Goal: Information Seeking & Learning: Learn about a topic

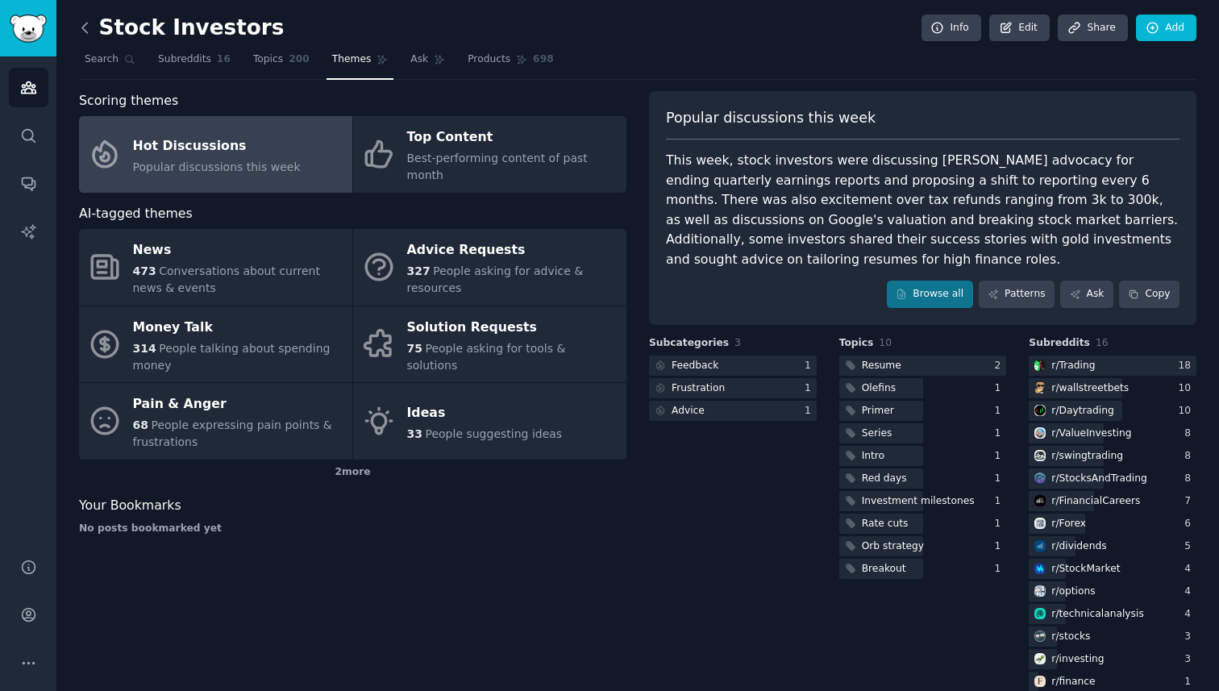
click at [87, 31] on icon at bounding box center [85, 27] width 17 height 17
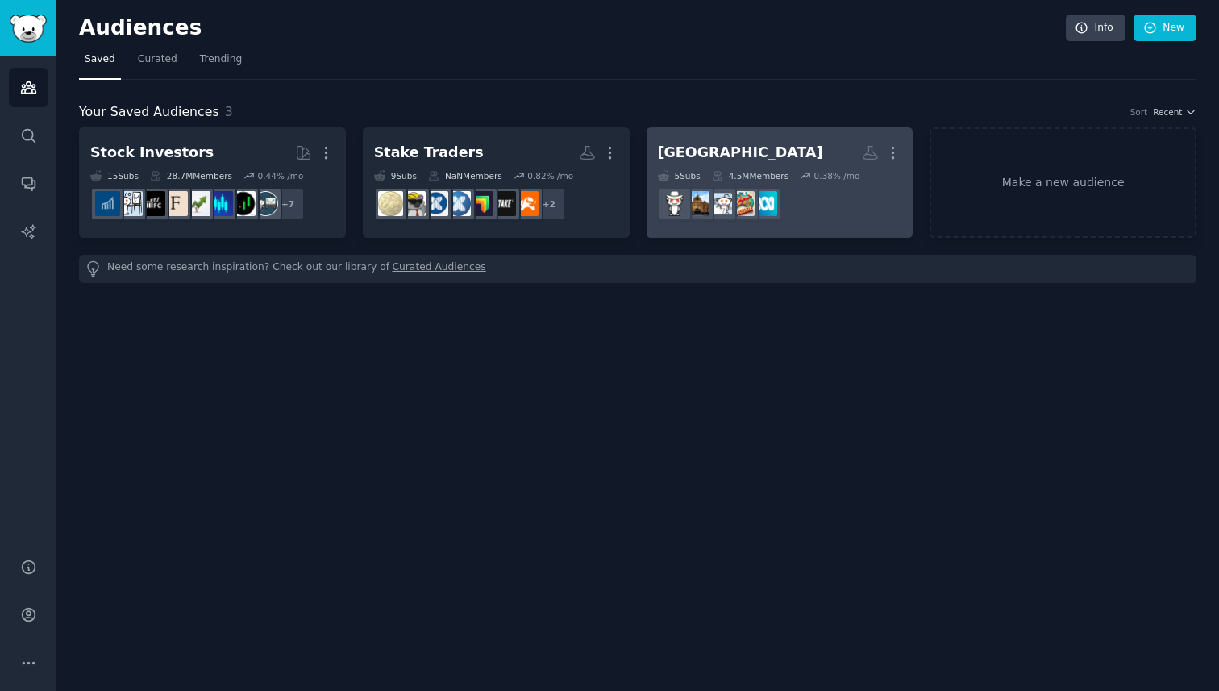
click at [746, 165] on h2 "[GEOGRAPHIC_DATA] More" at bounding box center [780, 153] width 244 height 28
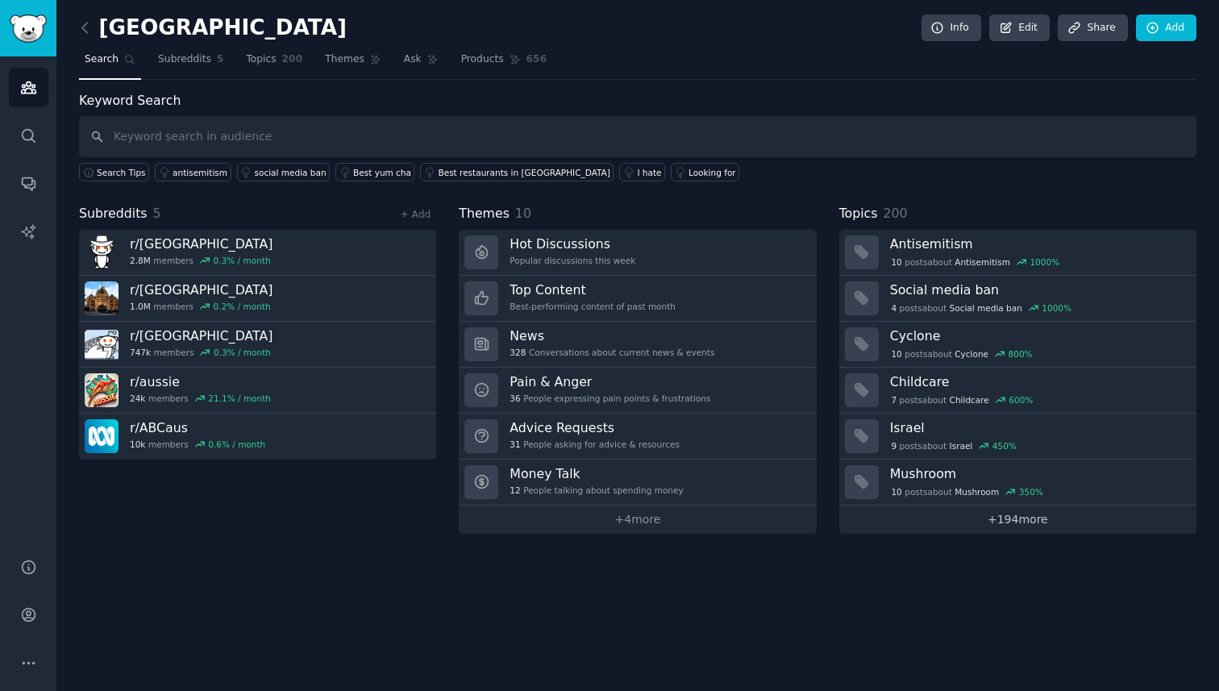
click at [1019, 517] on link "+ 194 more" at bounding box center [1017, 519] width 357 height 28
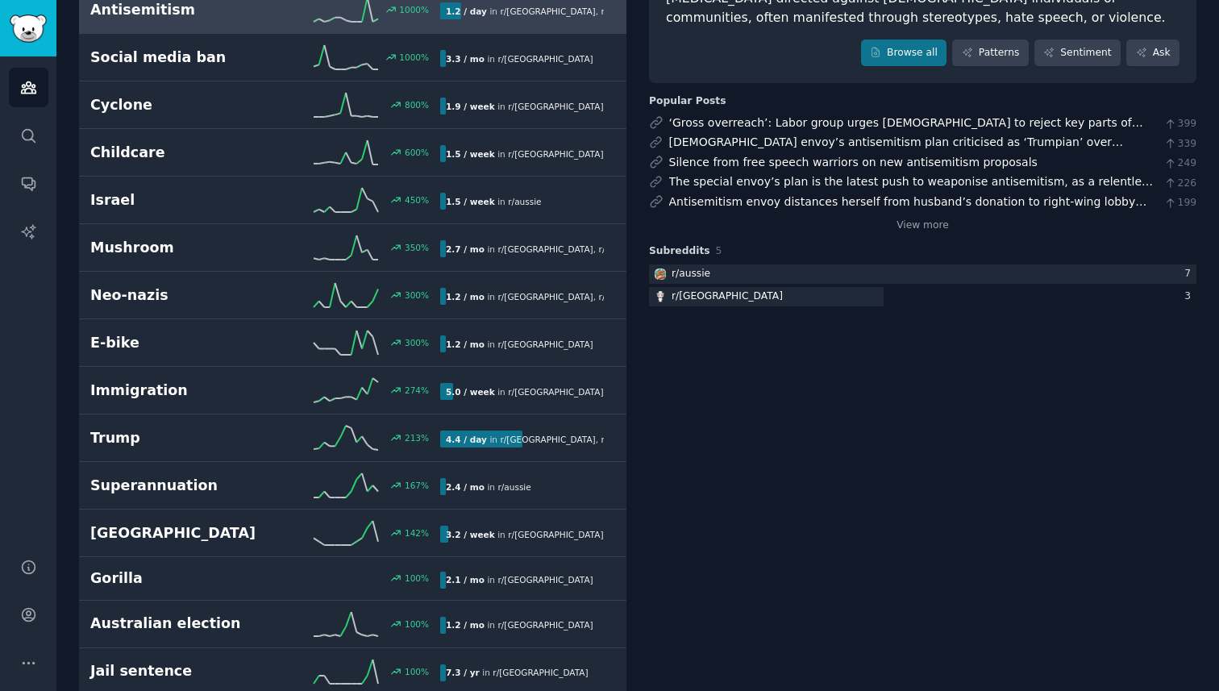
scroll to position [193, 0]
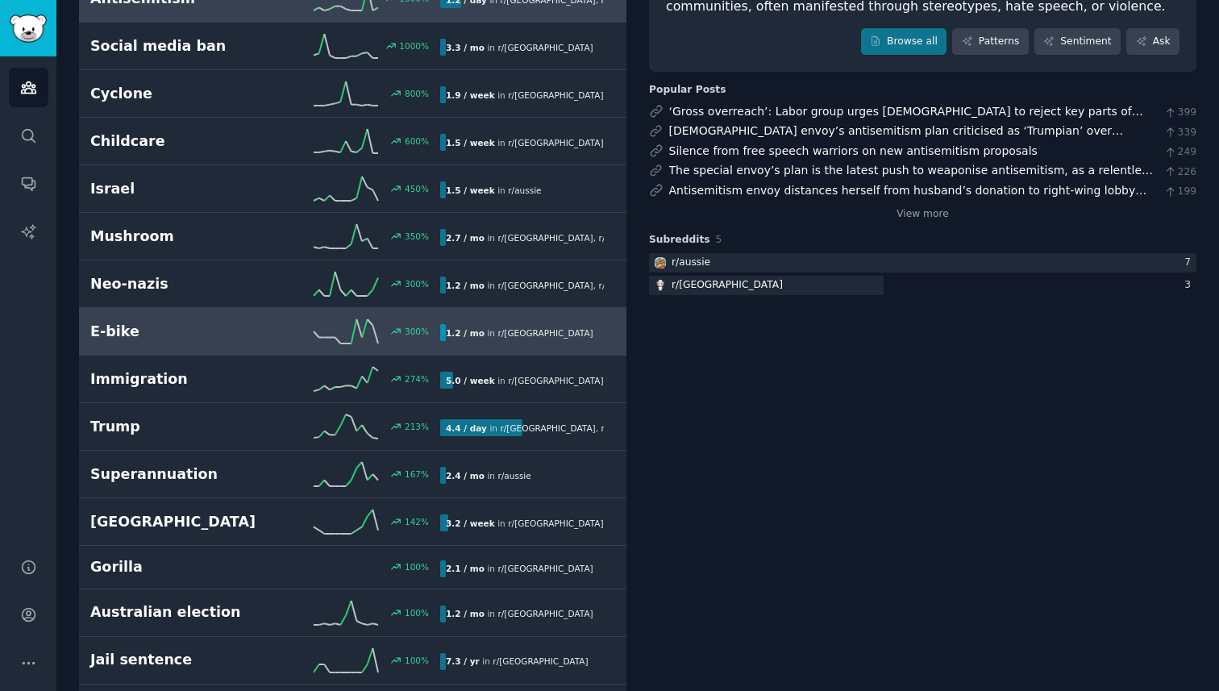
click at [163, 337] on h2 "E-bike" at bounding box center [177, 332] width 175 height 20
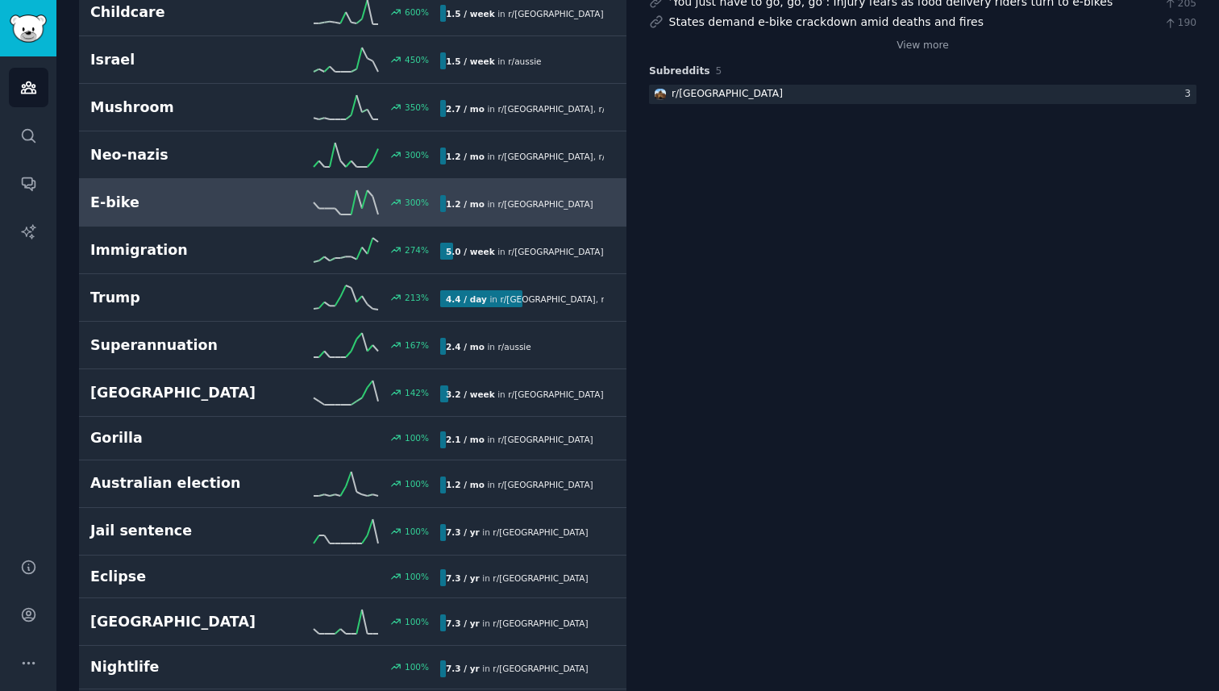
scroll to position [355, 0]
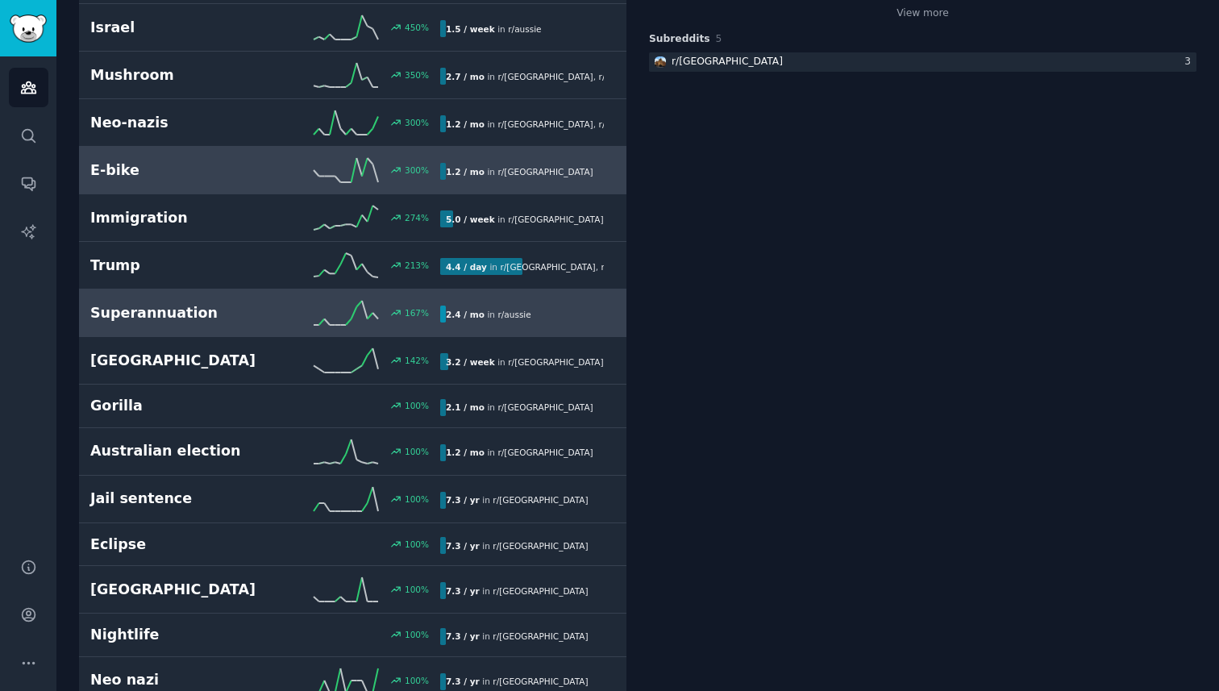
click at [272, 301] on div "167 %" at bounding box center [352, 313] width 175 height 24
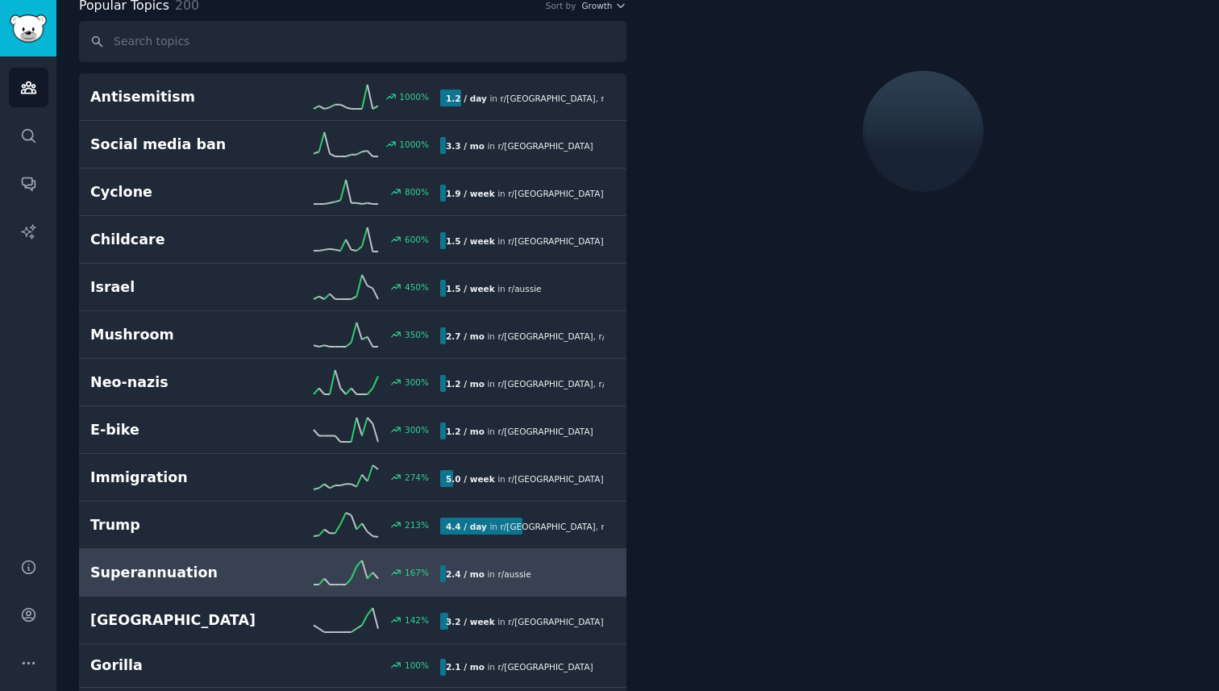
scroll to position [90, 0]
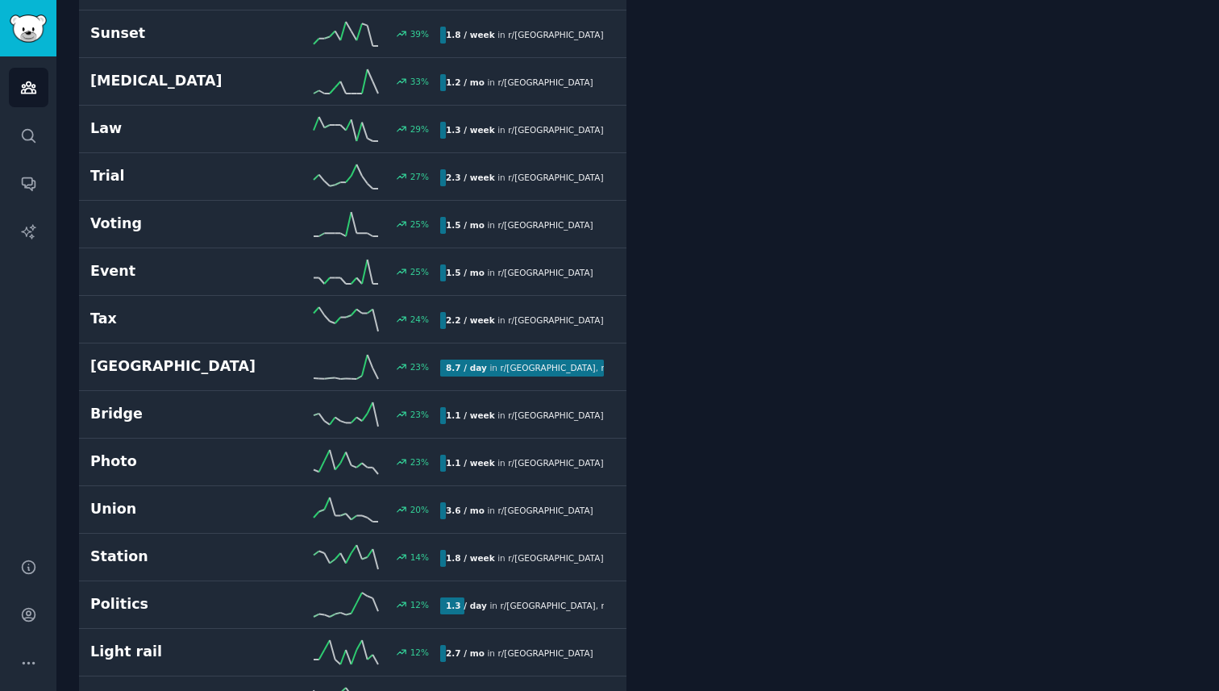
scroll to position [1509, 0]
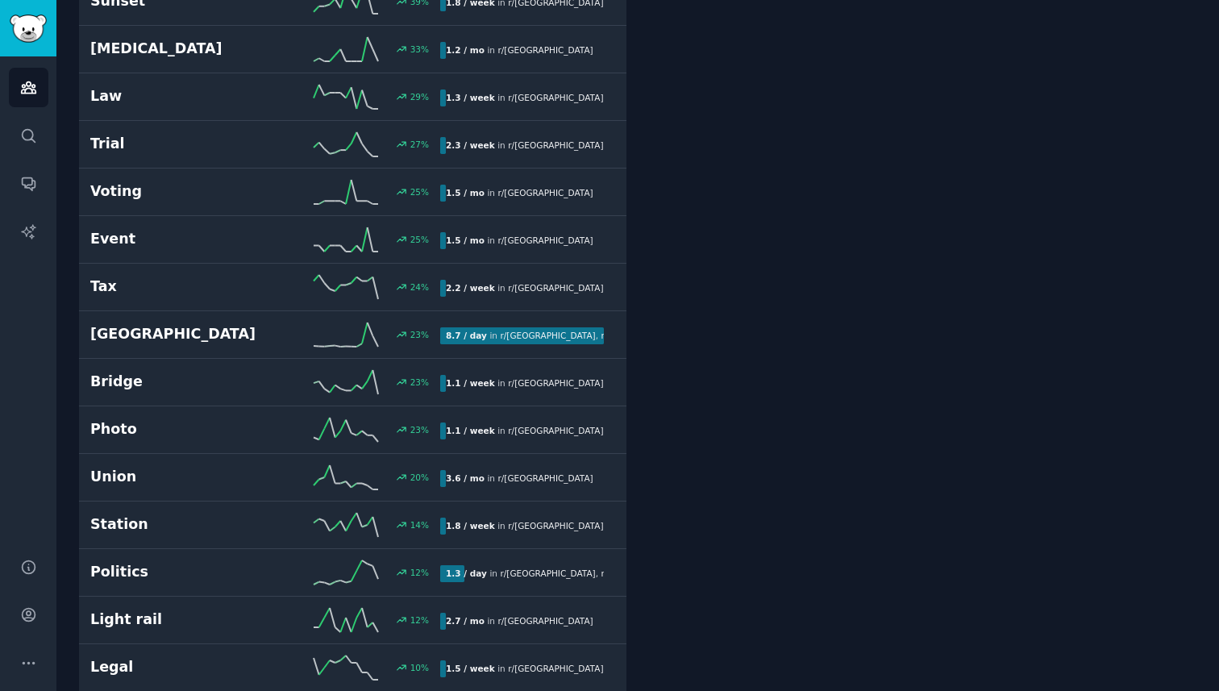
drag, startPoint x: 1218, startPoint y: 136, endPoint x: 1218, endPoint y: 156, distance: 20.1
click at [1218, 156] on main "Australia Info Edit Share Add Search Subreddits 5 Topics 200 Themes Ask Product…" at bounding box center [637, 345] width 1162 height 691
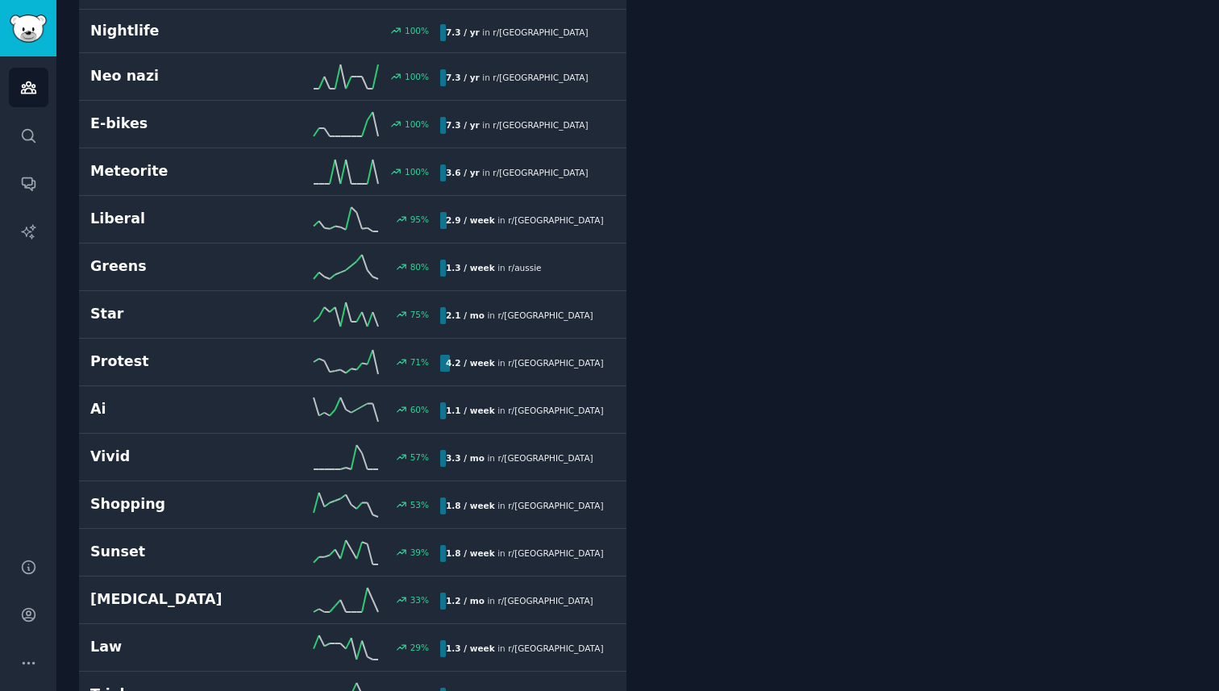
scroll to position [0, 0]
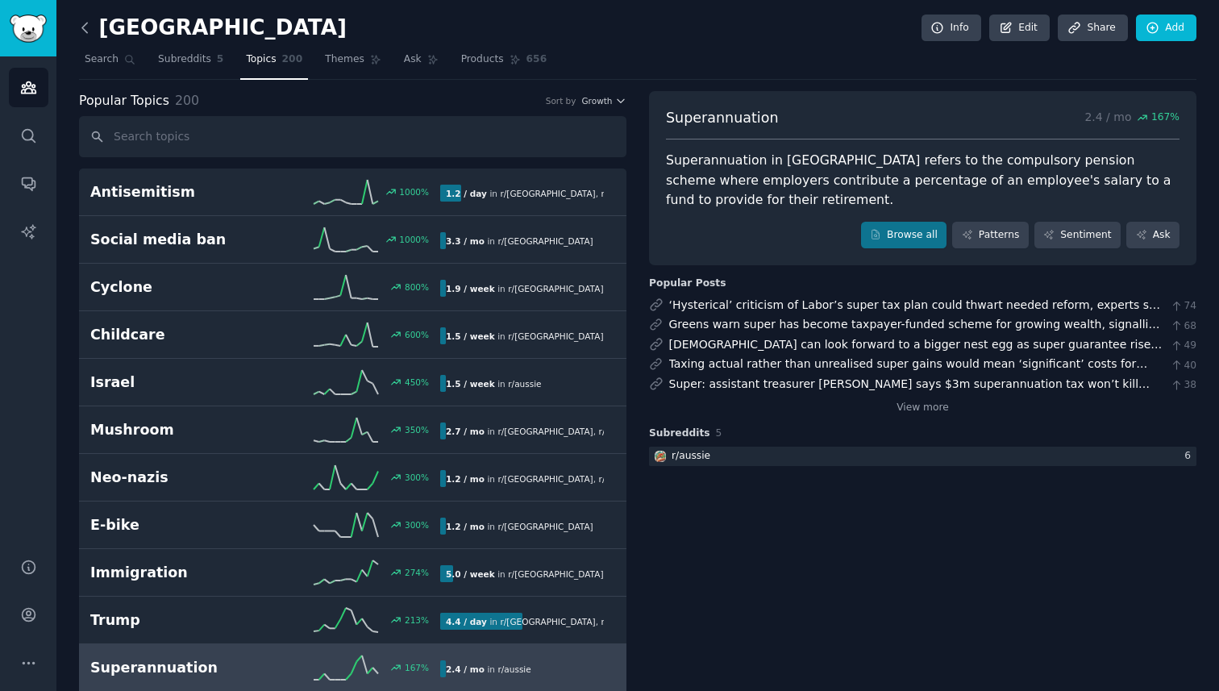
click at [85, 29] on icon at bounding box center [85, 27] width 17 height 17
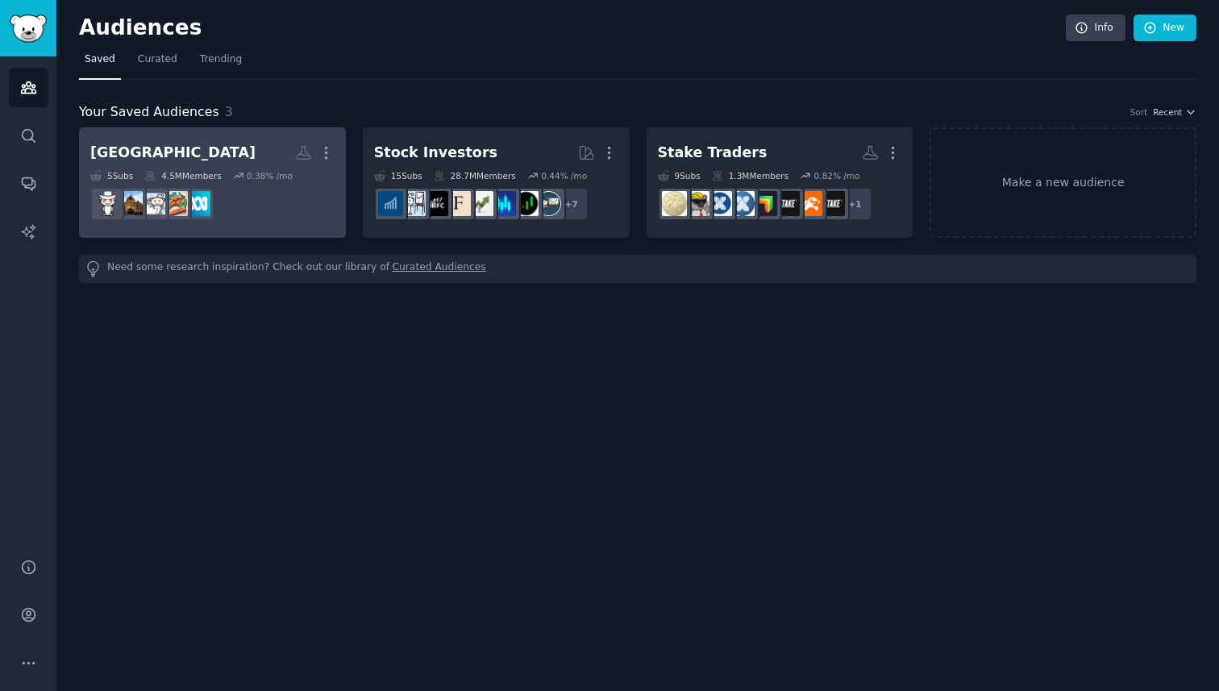
click at [230, 131] on link "Australia More 5 Sub s 4.5M Members 0.38 % /mo r/ABCaus" at bounding box center [212, 182] width 267 height 110
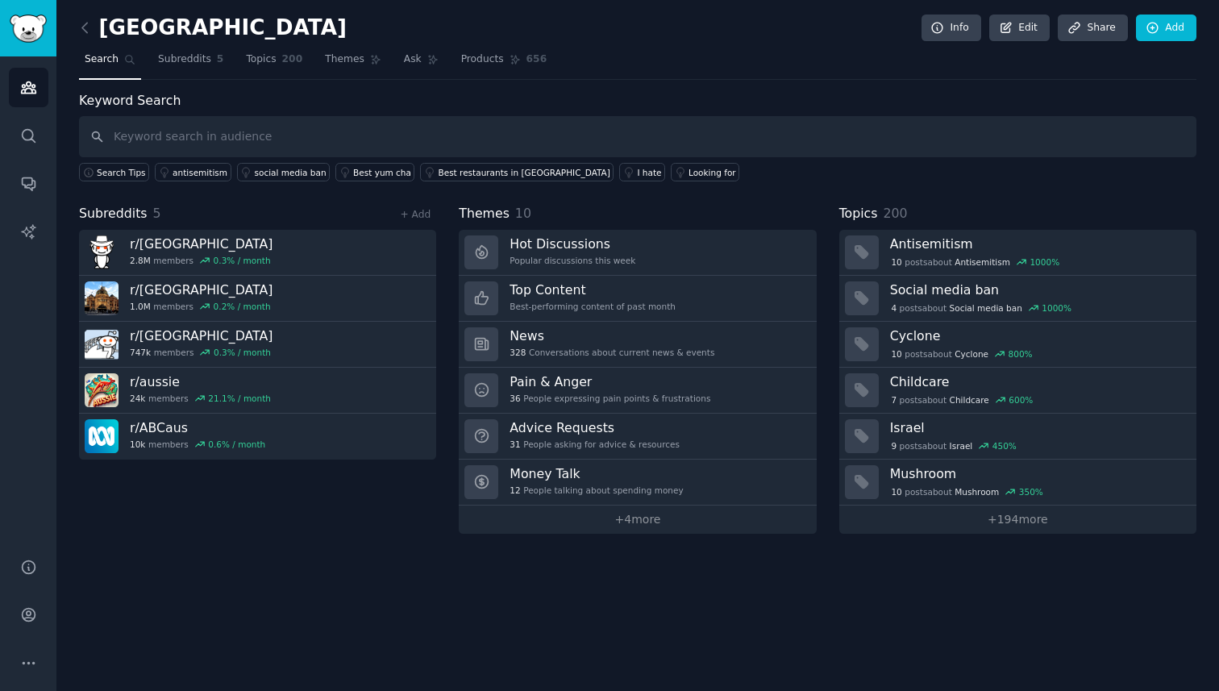
click at [645, 535] on div "Australia Info Edit Share Add Search Subreddits 5 Topics 200 Themes Ask Product…" at bounding box center [637, 345] width 1162 height 691
click at [644, 527] on link "+ 4 more" at bounding box center [637, 519] width 357 height 28
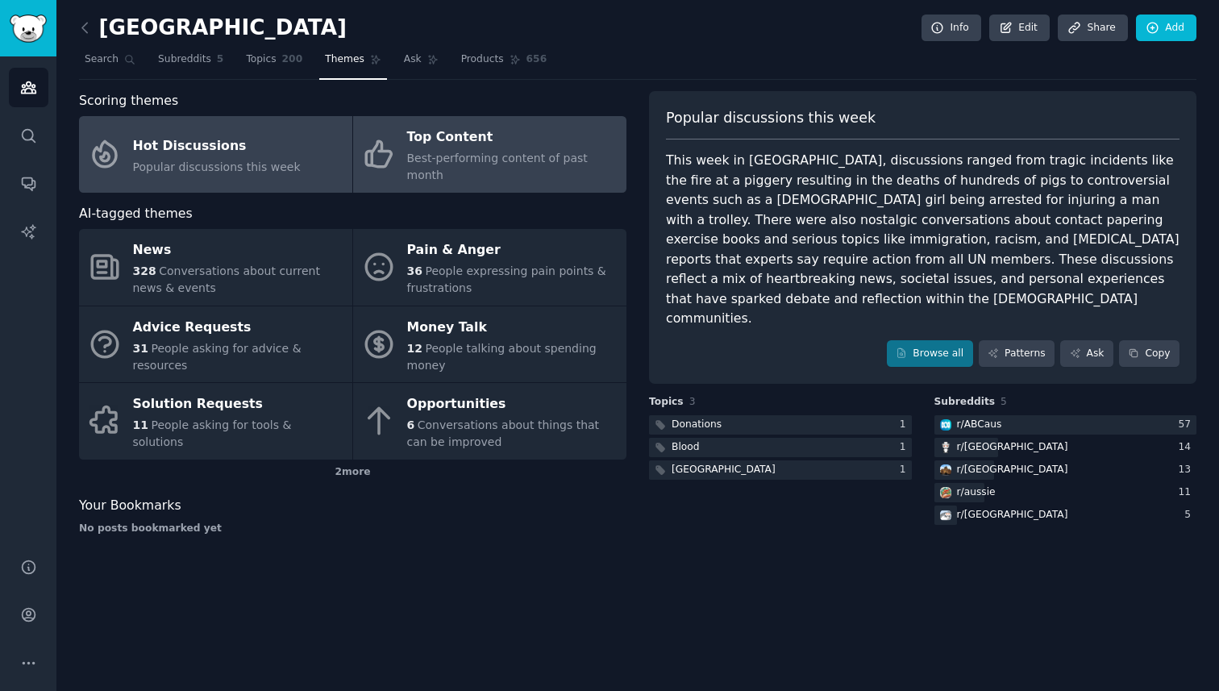
click at [471, 145] on div "Top Content" at bounding box center [512, 138] width 211 height 26
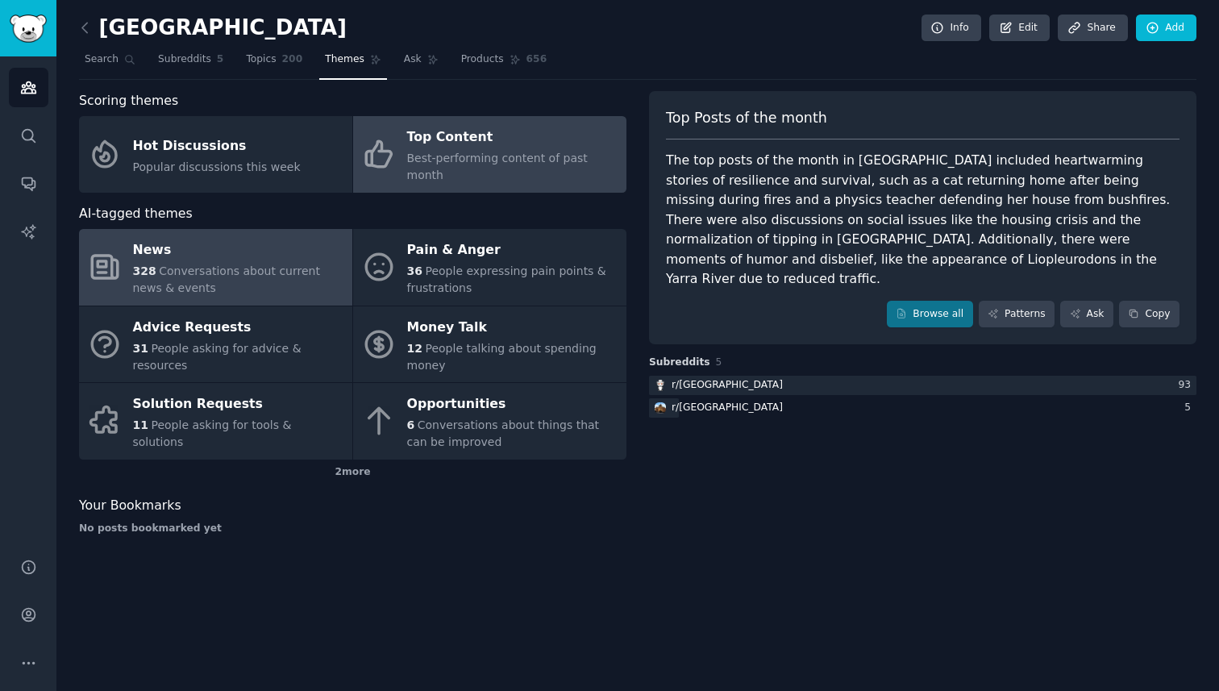
click at [242, 264] on span "Conversations about current news & events" at bounding box center [226, 279] width 187 height 30
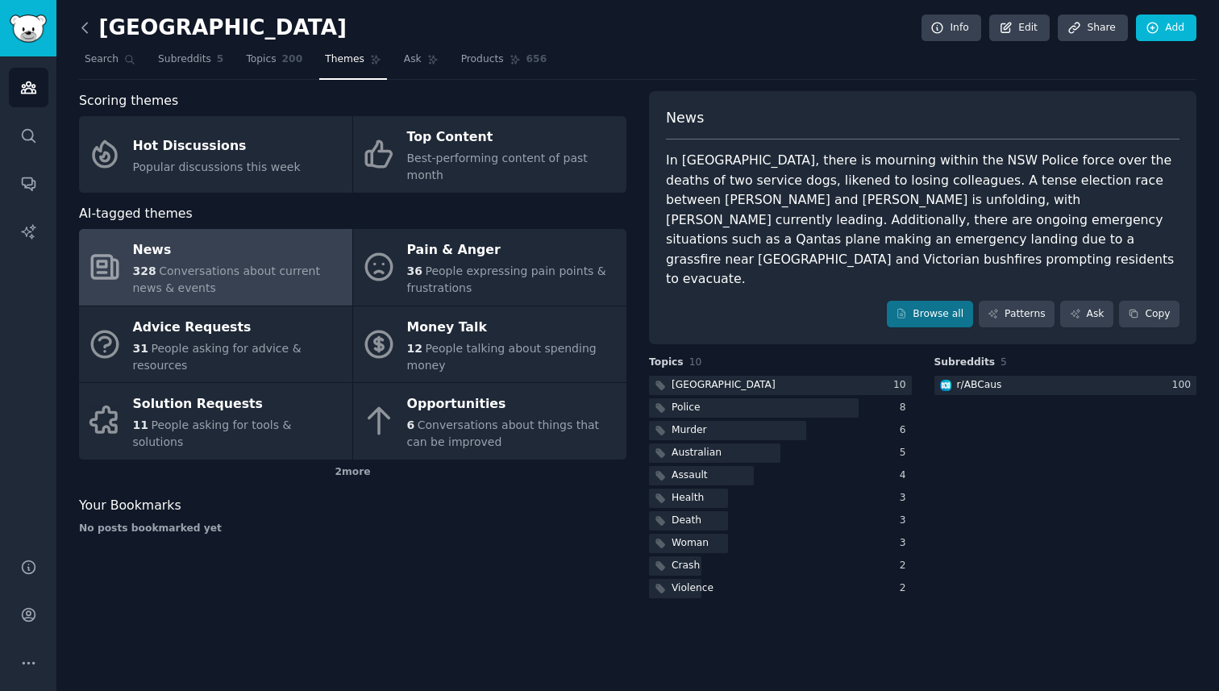
click at [85, 33] on icon at bounding box center [85, 27] width 17 height 17
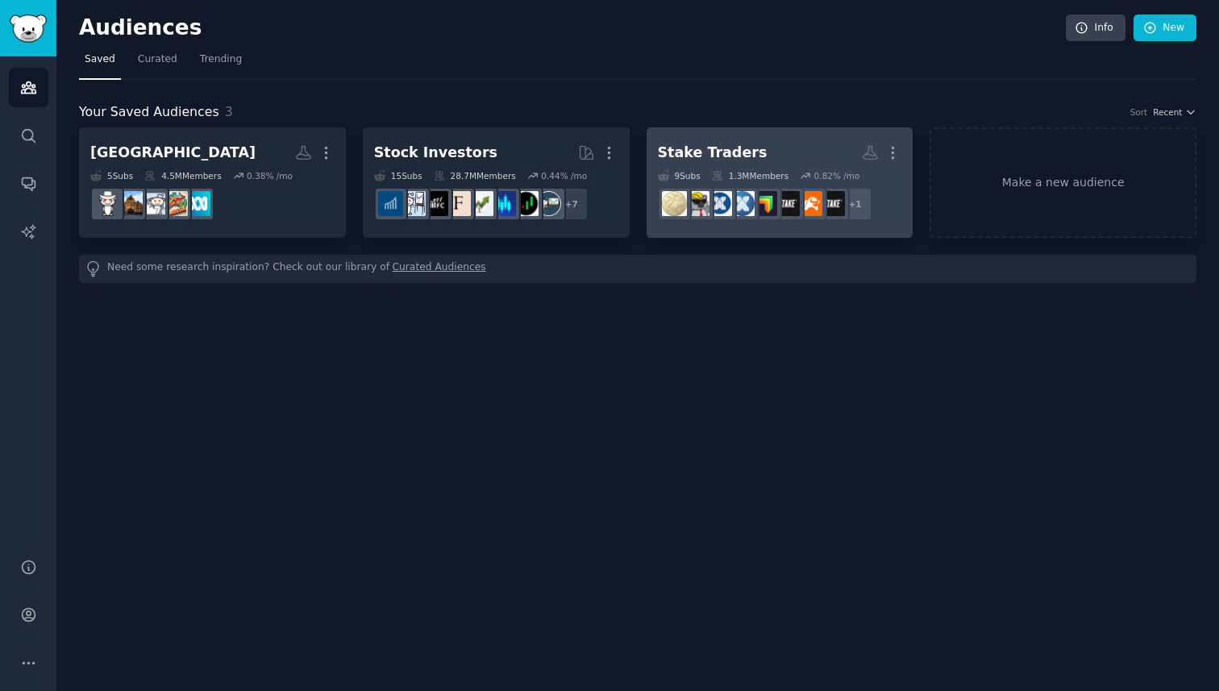
click at [715, 156] on div "Stake Traders" at bounding box center [713, 153] width 110 height 20
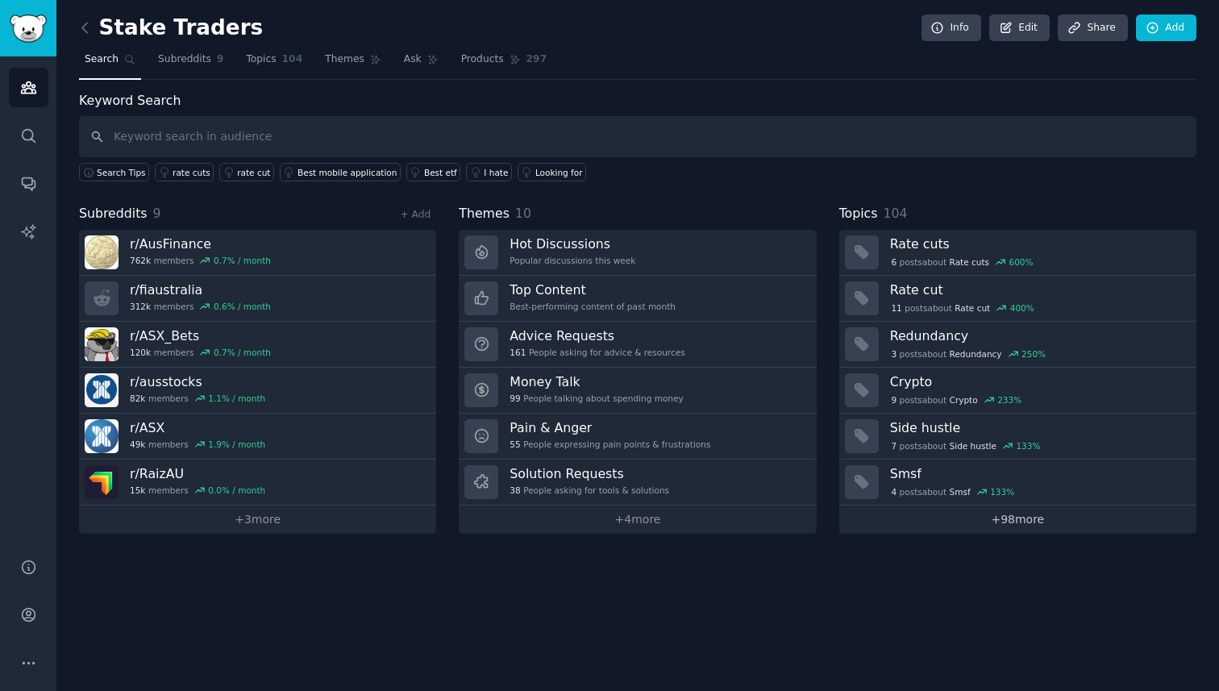
click at [1010, 515] on link "+ 98 more" at bounding box center [1017, 519] width 357 height 28
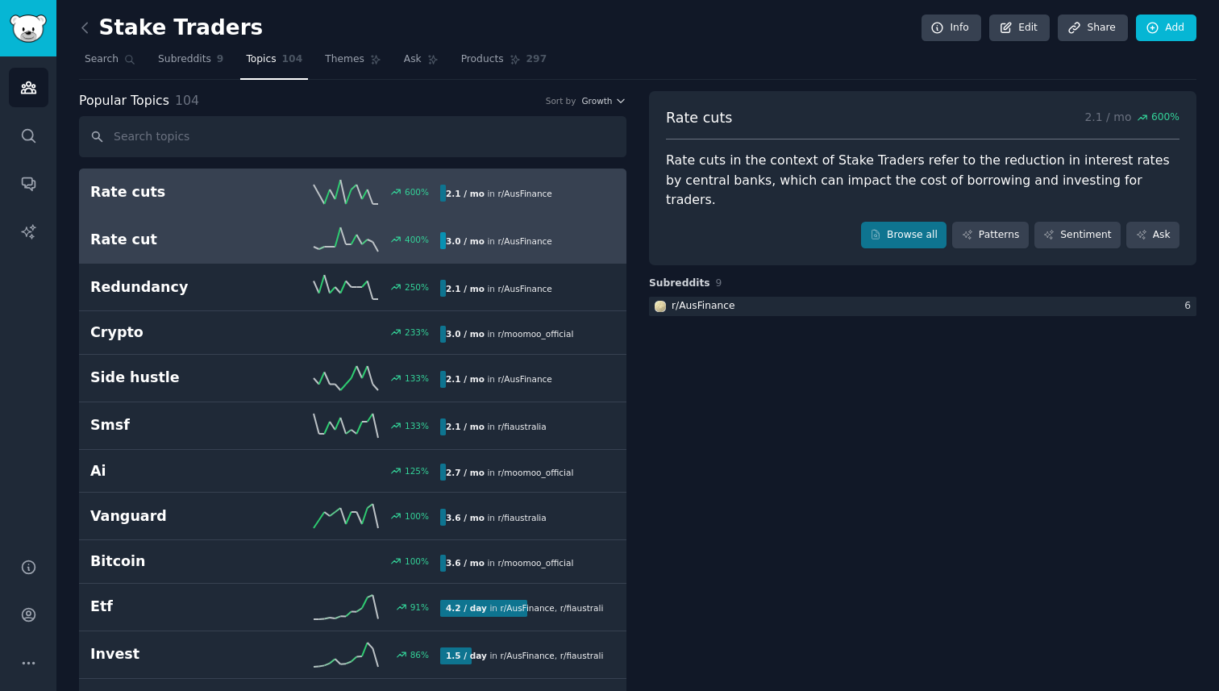
click at [276, 242] on div "400 %" at bounding box center [352, 239] width 175 height 24
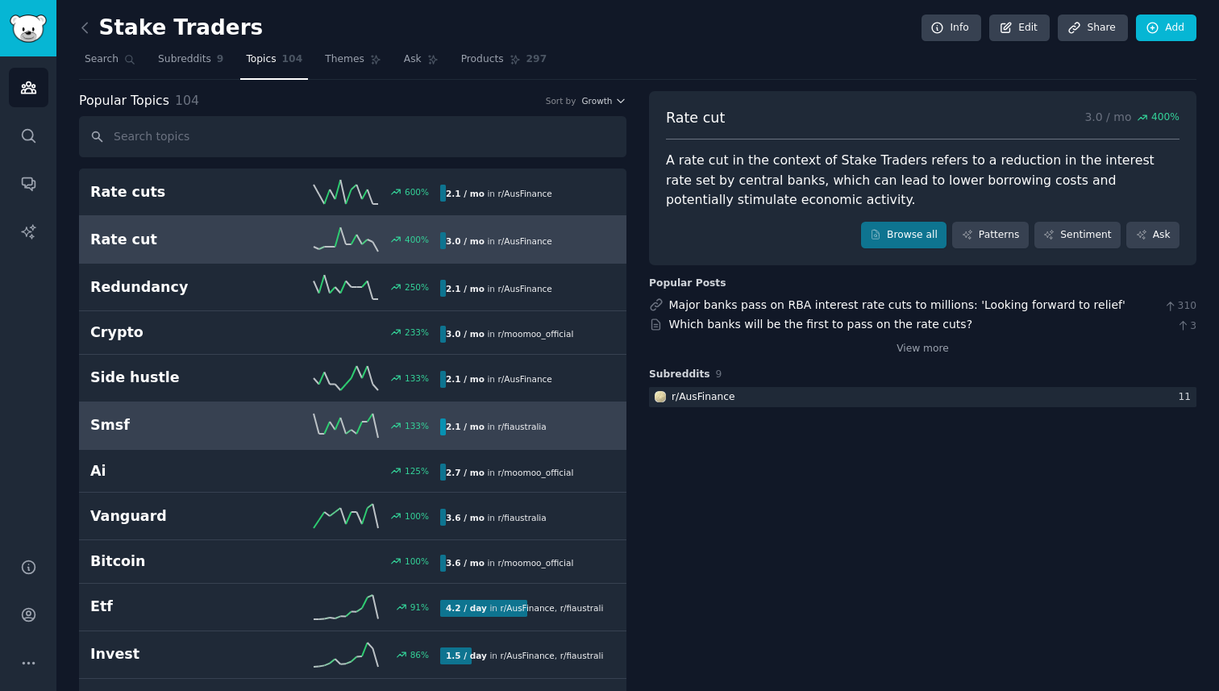
click at [228, 431] on h2 "Smsf" at bounding box center [177, 425] width 175 height 20
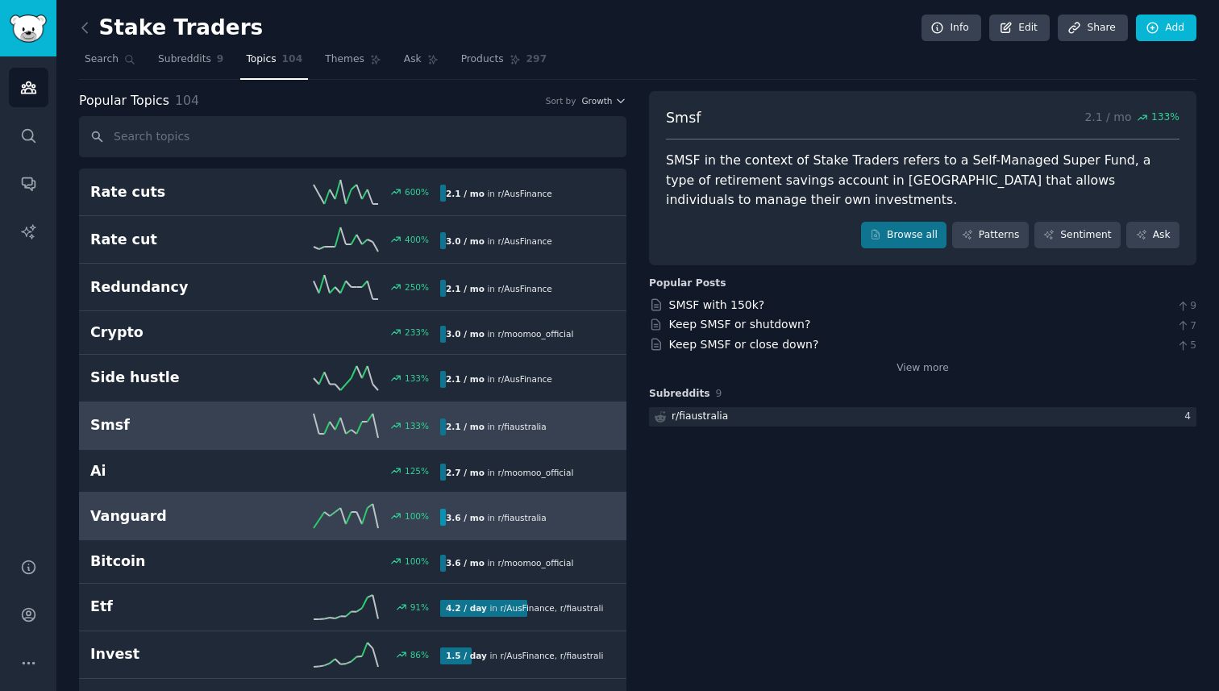
click at [206, 525] on h2 "Vanguard" at bounding box center [177, 516] width 175 height 20
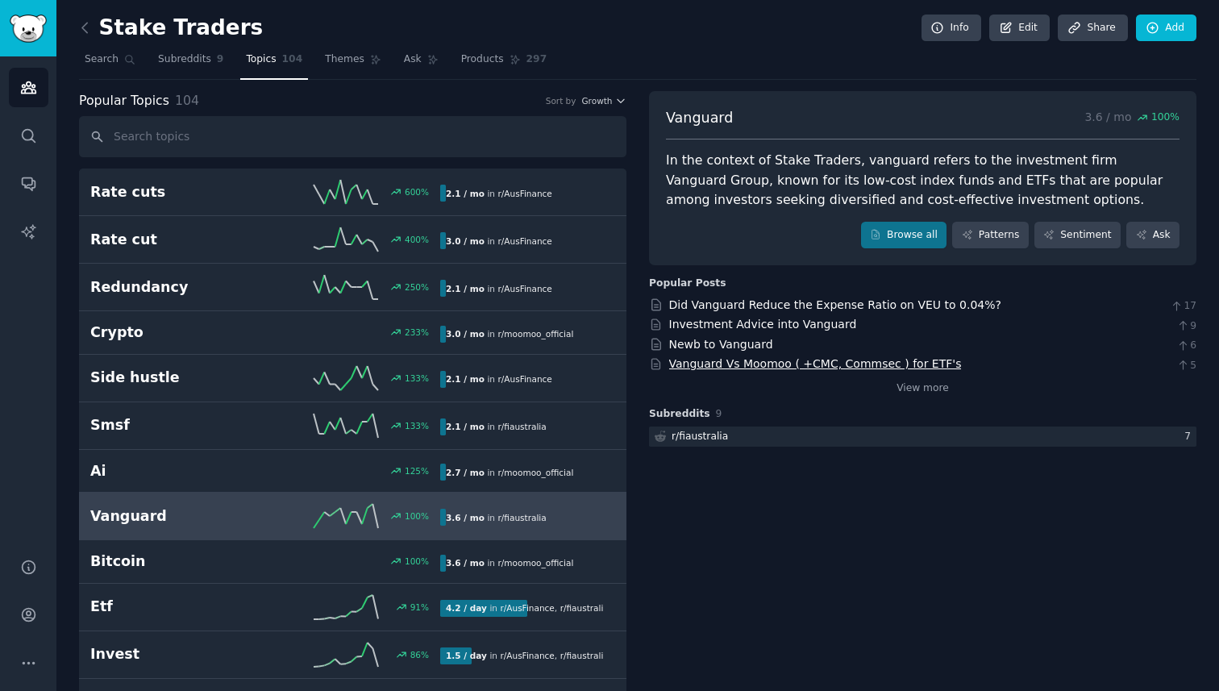
click at [930, 360] on link "Vanguard Vs Moomoo ( +CMC, Commsec ) for ETF's" at bounding box center [815, 363] width 293 height 13
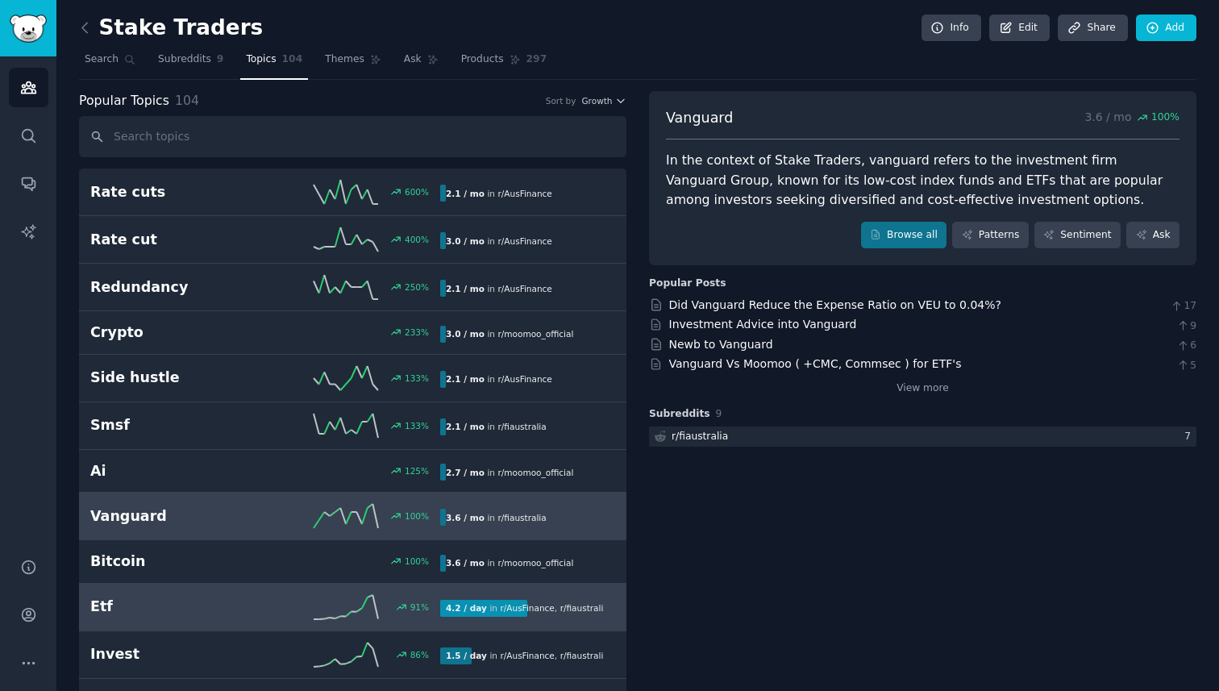
click at [195, 599] on h2 "Etf" at bounding box center [177, 606] width 175 height 20
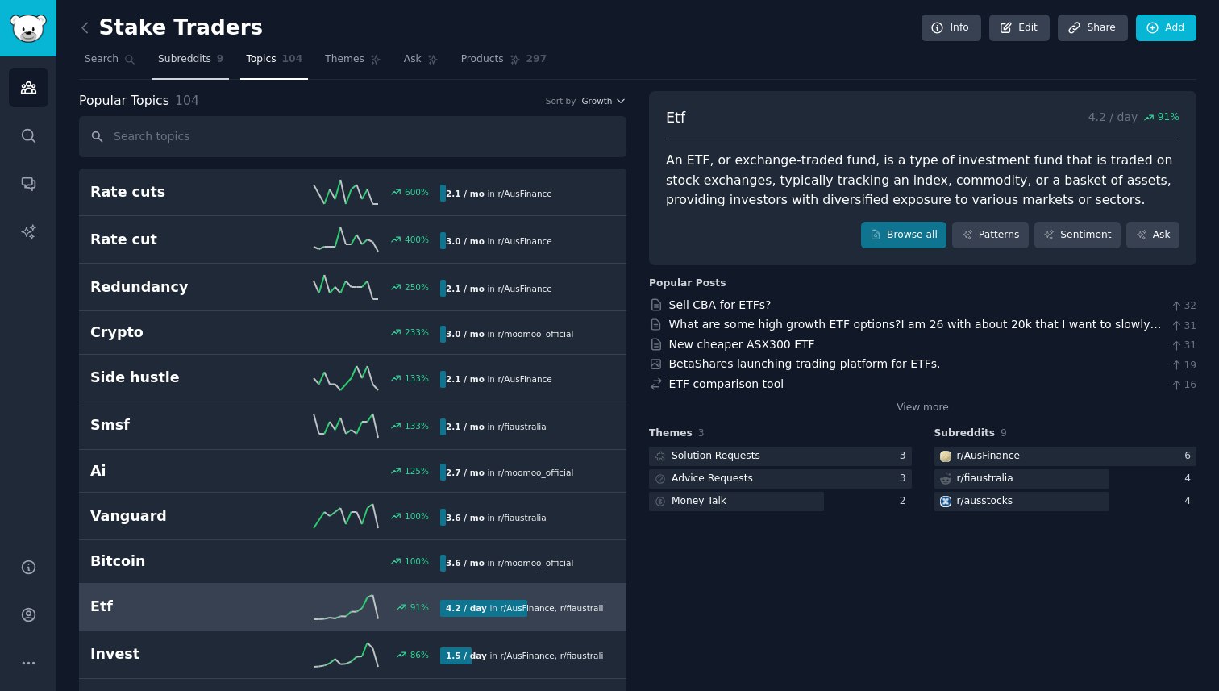
click at [188, 68] on link "Subreddits 9" at bounding box center [190, 63] width 77 height 33
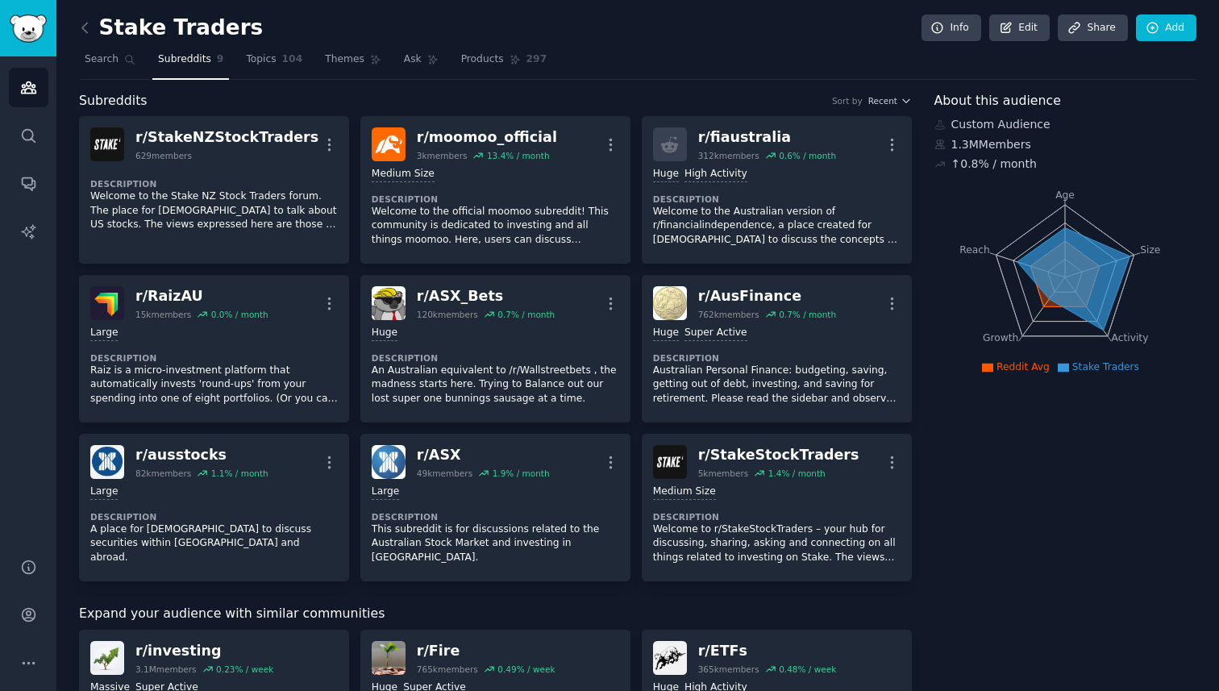
click at [81, 31] on icon at bounding box center [85, 27] width 17 height 17
